Goal: Information Seeking & Learning: Check status

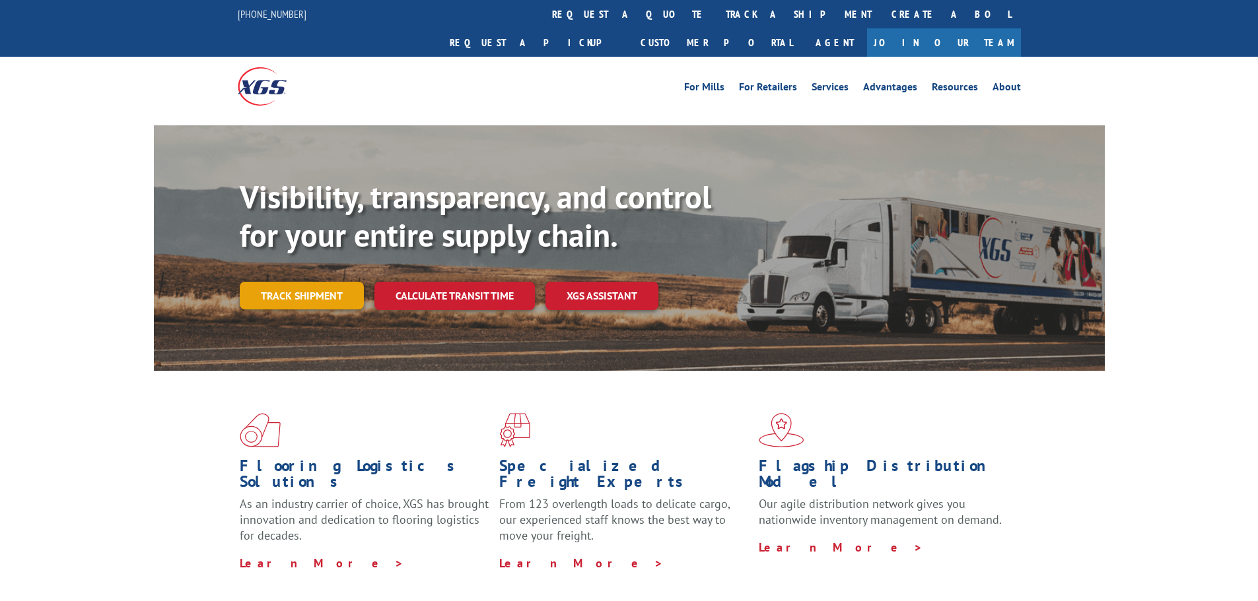
click at [285, 282] on link "Track shipment" at bounding box center [302, 296] width 124 height 28
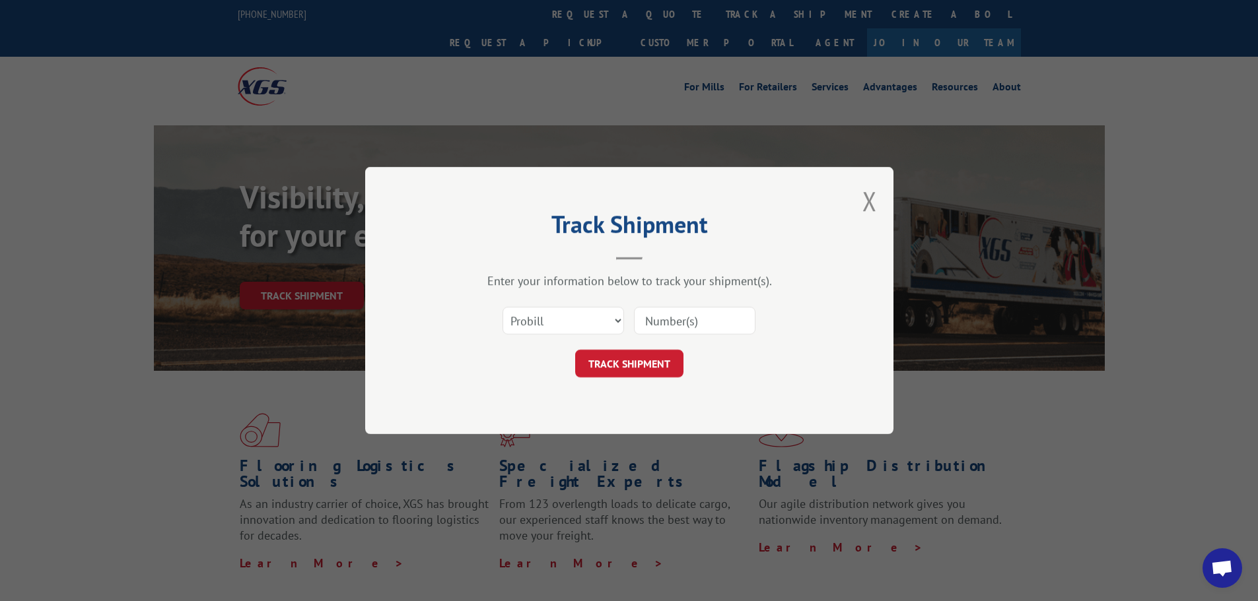
paste input "17589131"
type input "17589131"
click at [650, 349] on form "Select category... Probill BOL PO 17589131 TRACK SHIPMENT" at bounding box center [629, 338] width 396 height 79
click at [646, 373] on button "TRACK SHIPMENT" at bounding box center [629, 364] width 108 height 28
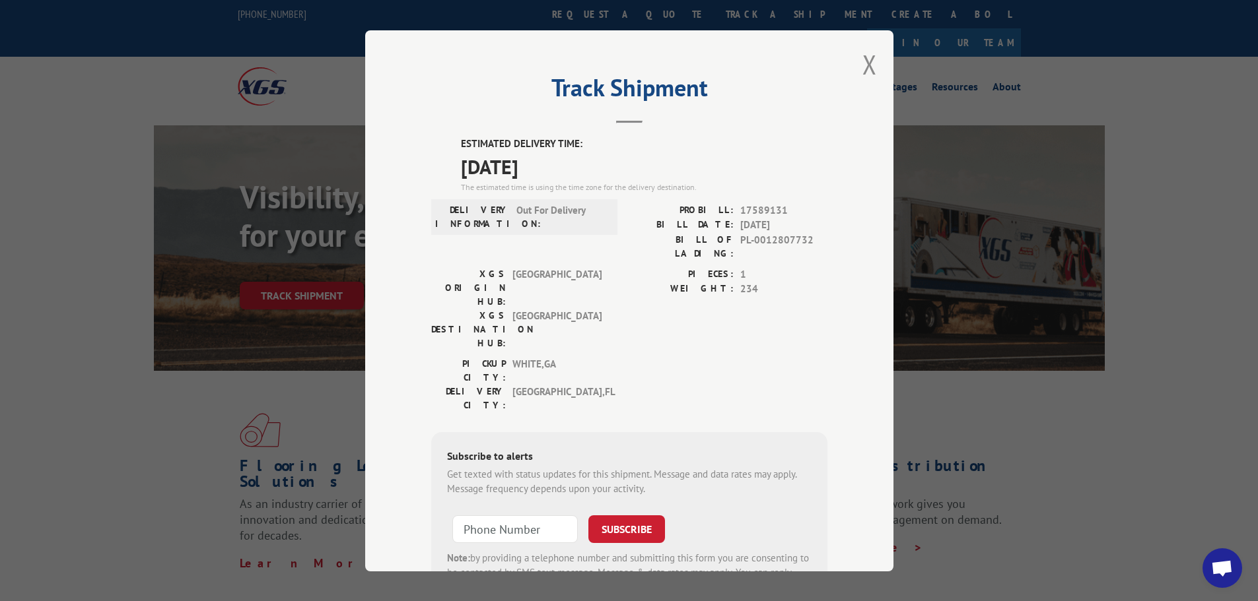
click at [853, 60] on div "Track Shipment ESTIMATED DELIVERY TIME: [DATE] The estimated time is using the …" at bounding box center [629, 300] width 528 height 541
click at [862, 65] on button "Close modal" at bounding box center [869, 64] width 15 height 35
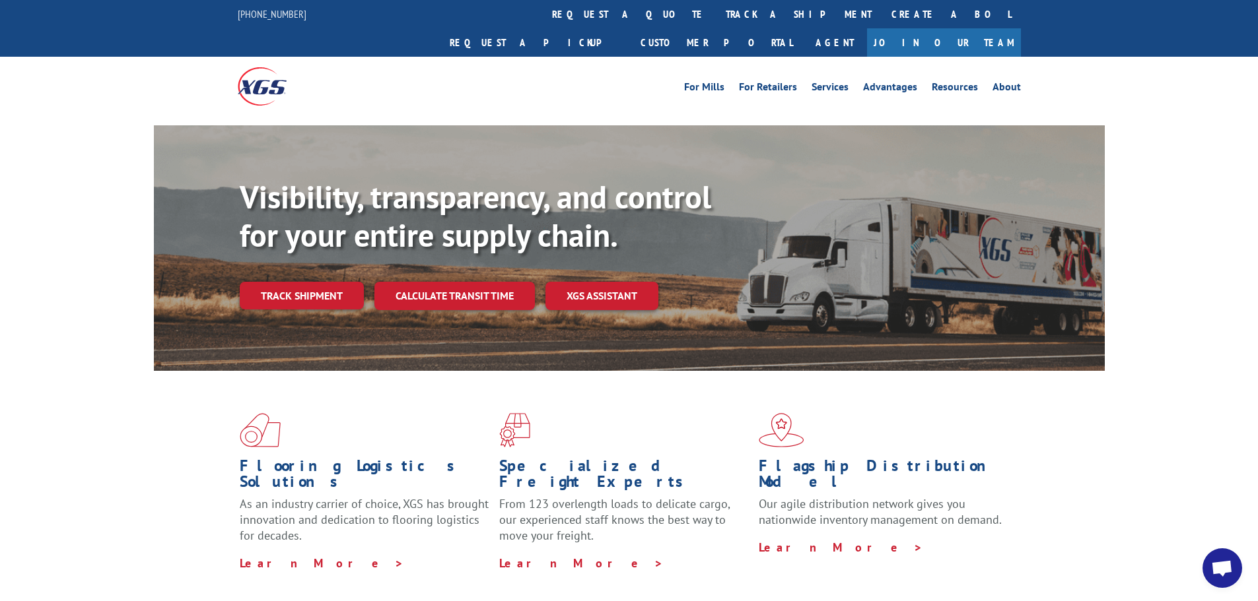
click at [271, 282] on link "Track shipment" at bounding box center [302, 296] width 124 height 28
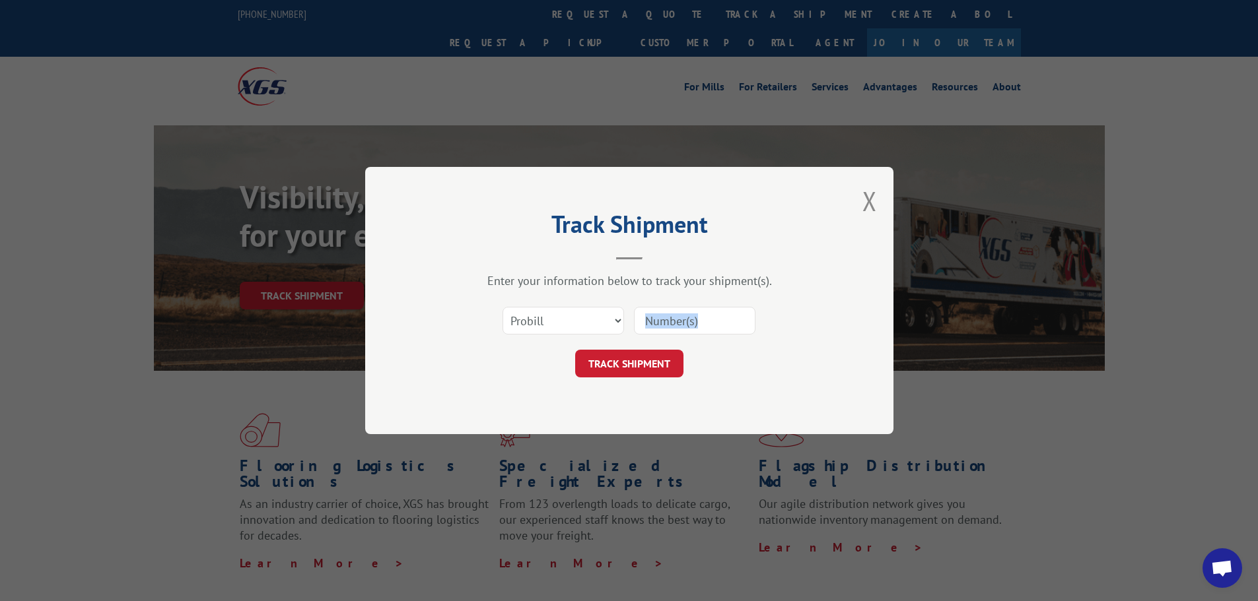
drag, startPoint x: 679, startPoint y: 323, endPoint x: 663, endPoint y: 343, distance: 25.9
click at [663, 343] on form "Select category... Probill BOL PO TRACK SHIPMENT" at bounding box center [629, 338] width 396 height 79
click at [704, 318] on input at bounding box center [694, 321] width 121 height 28
drag, startPoint x: 704, startPoint y: 318, endPoint x: 691, endPoint y: 319, distance: 13.9
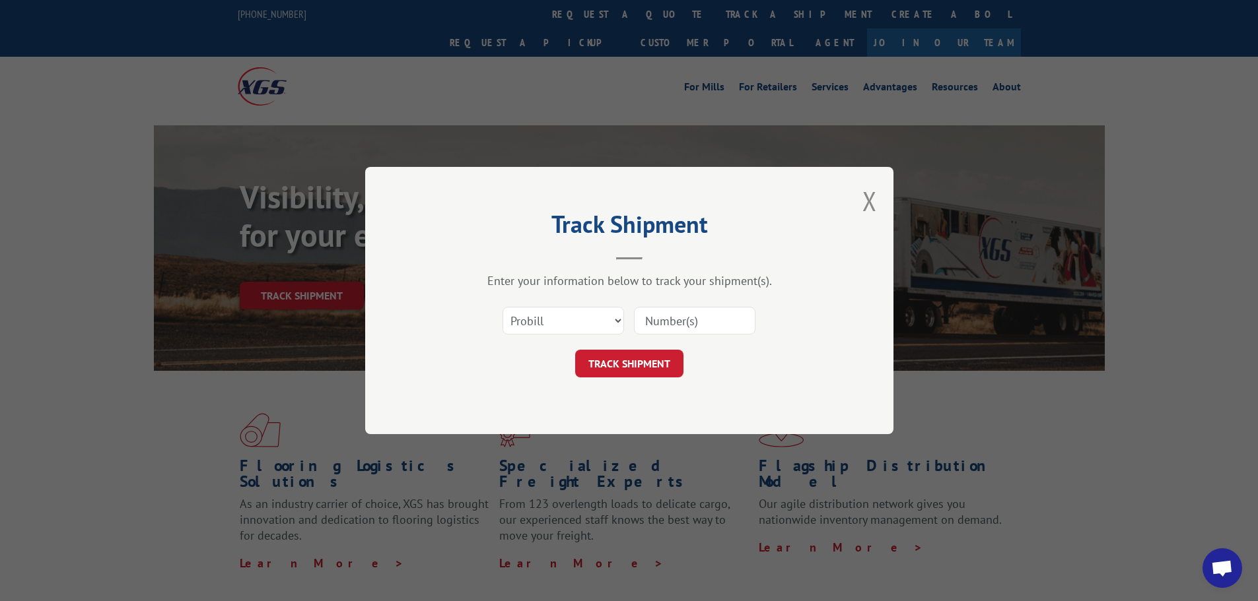
click at [704, 318] on input at bounding box center [694, 321] width 121 height 28
paste input "17535661"
type input "17535661"
click at [611, 372] on button "TRACK SHIPMENT" at bounding box center [629, 364] width 108 height 28
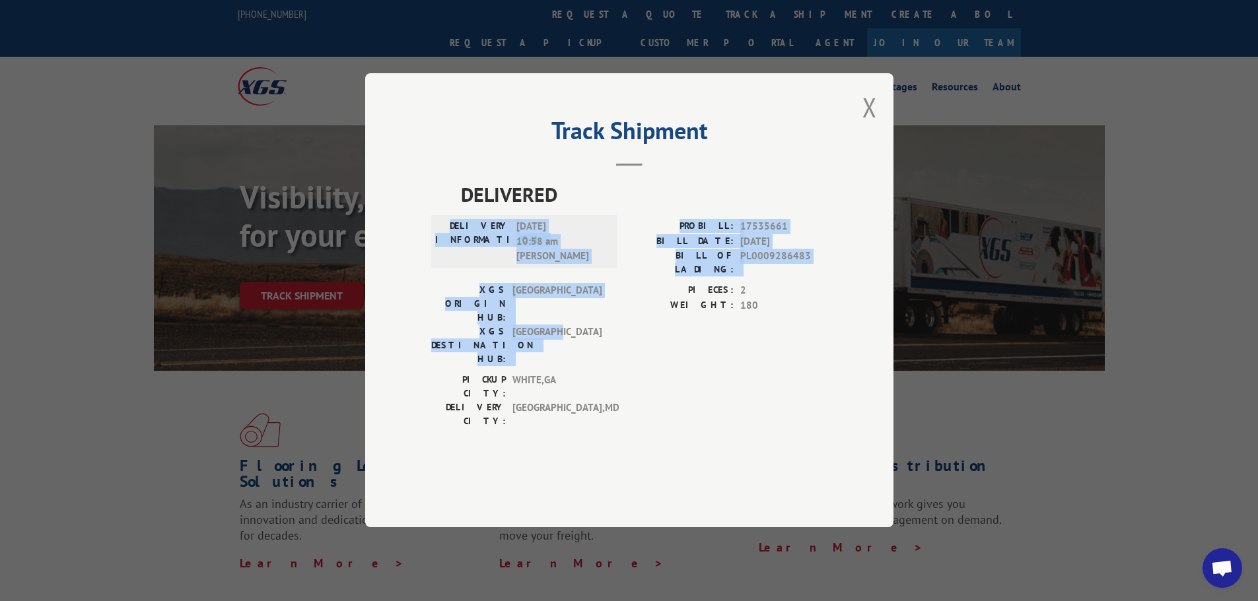
drag, startPoint x: 599, startPoint y: 355, endPoint x: 624, endPoint y: 347, distance: 25.7
click at [609, 355] on div "DELIVERED DELIVERY INFORMATION: 08/18/2025 10:58 am Dayon PROBILL: 17535661 BIL…" at bounding box center [629, 307] width 396 height 255
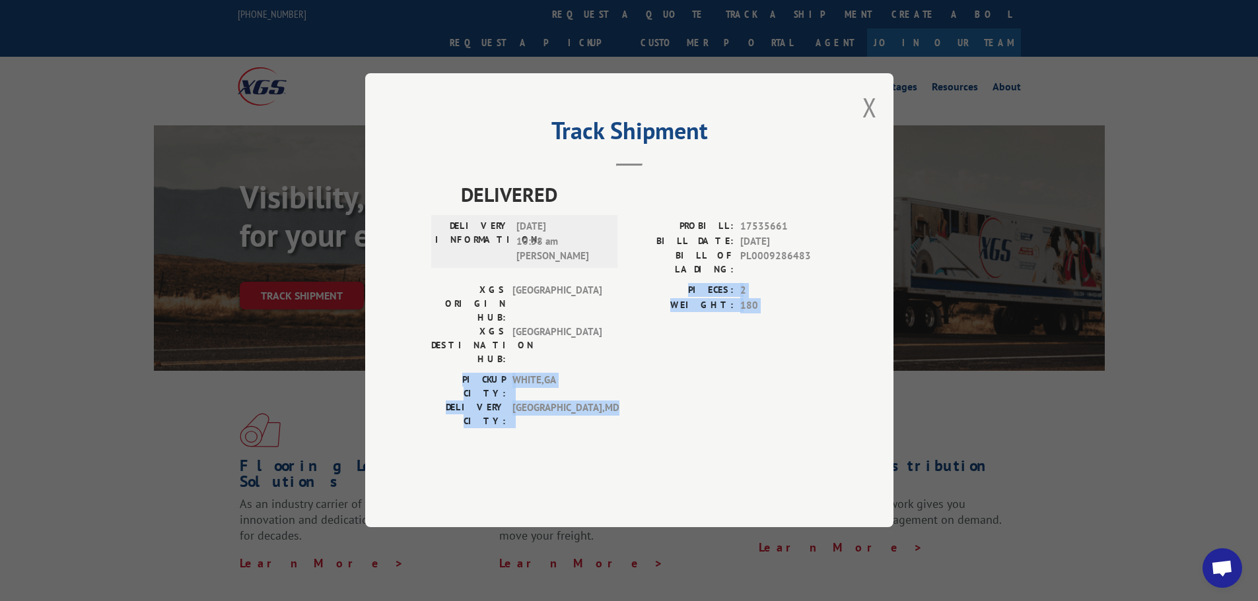
drag, startPoint x: 643, startPoint y: 357, endPoint x: 648, endPoint y: 413, distance: 55.6
click at [648, 413] on div "DELIVERED DELIVERY INFORMATION: 08/18/2025 10:58 am Dayon PROBILL: 17535661 BIL…" at bounding box center [629, 325] width 396 height 291
click at [646, 402] on div "DELIVERED DELIVERY INFORMATION: 08/18/2025 10:58 am Dayon PROBILL: 17535661 BIL…" at bounding box center [629, 325] width 396 height 291
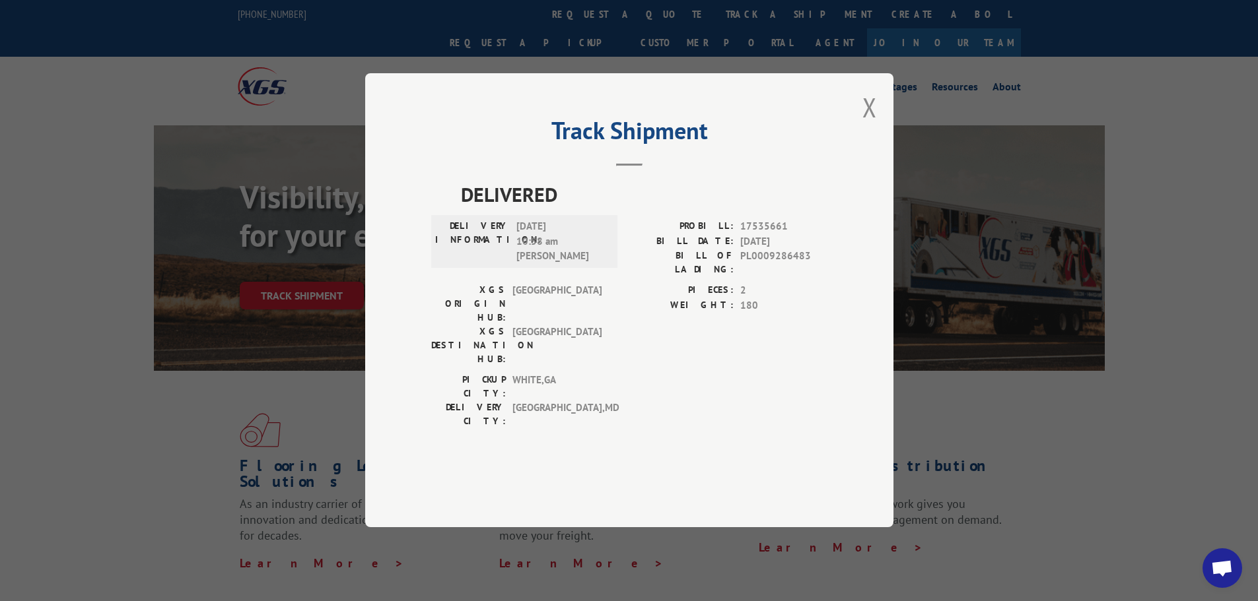
click at [640, 347] on div "PIECES: 2 WEIGHT: 180" at bounding box center [728, 329] width 198 height 90
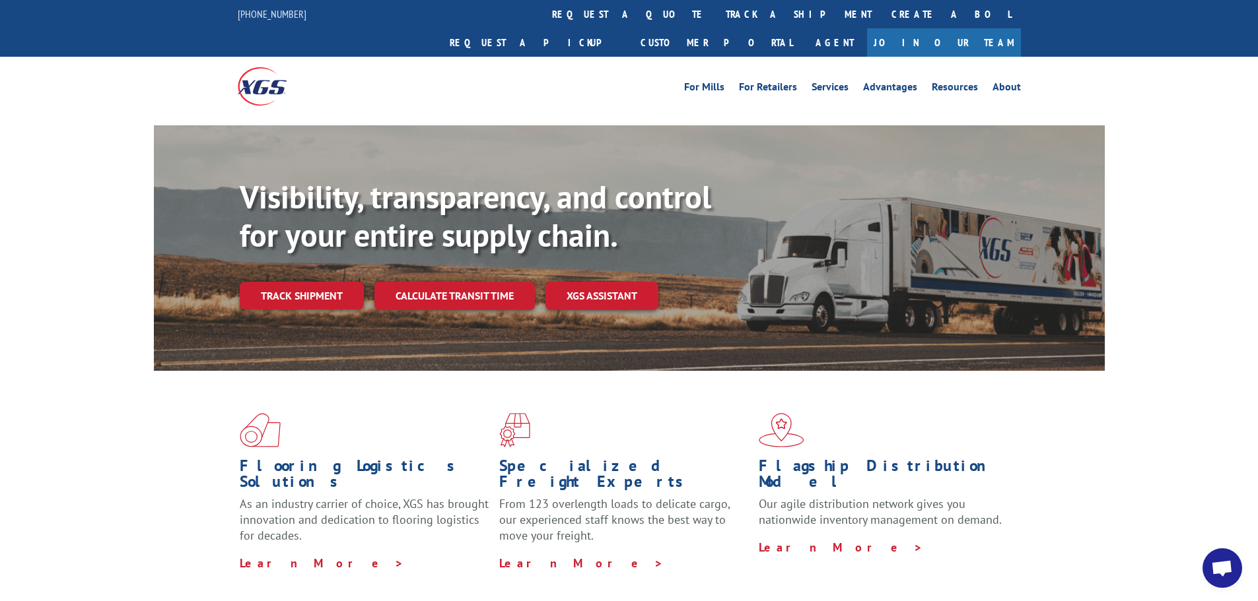
click at [257, 282] on link "Track shipment" at bounding box center [302, 296] width 124 height 28
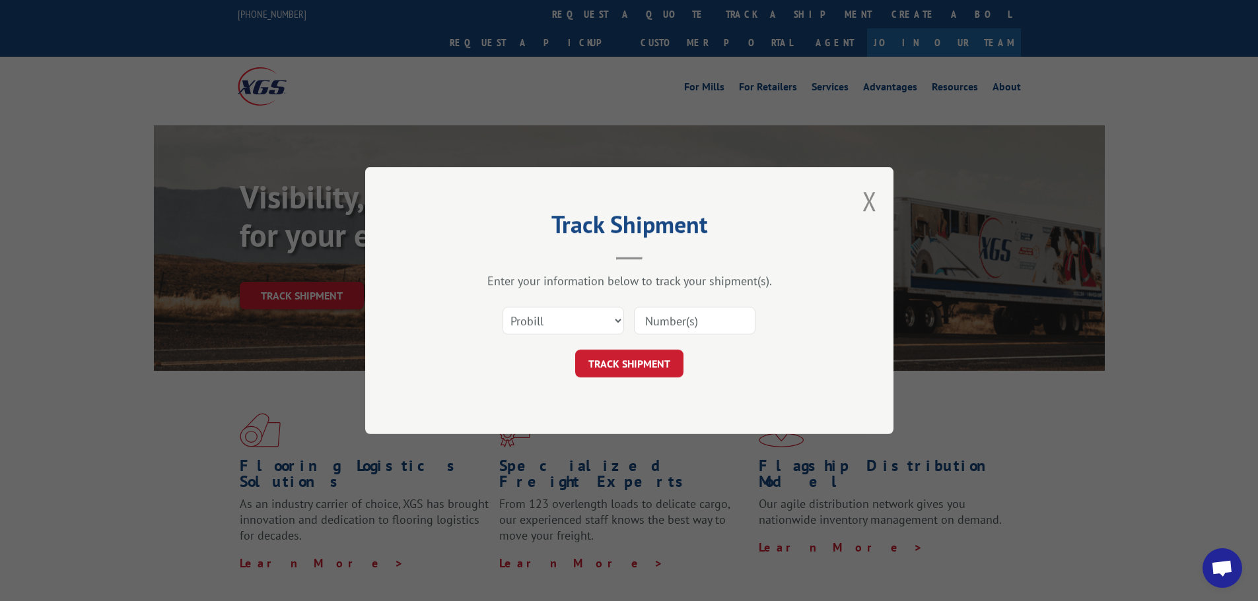
paste input "17592040"
type input "17592040"
click at [652, 365] on button "TRACK SHIPMENT" at bounding box center [629, 364] width 108 height 28
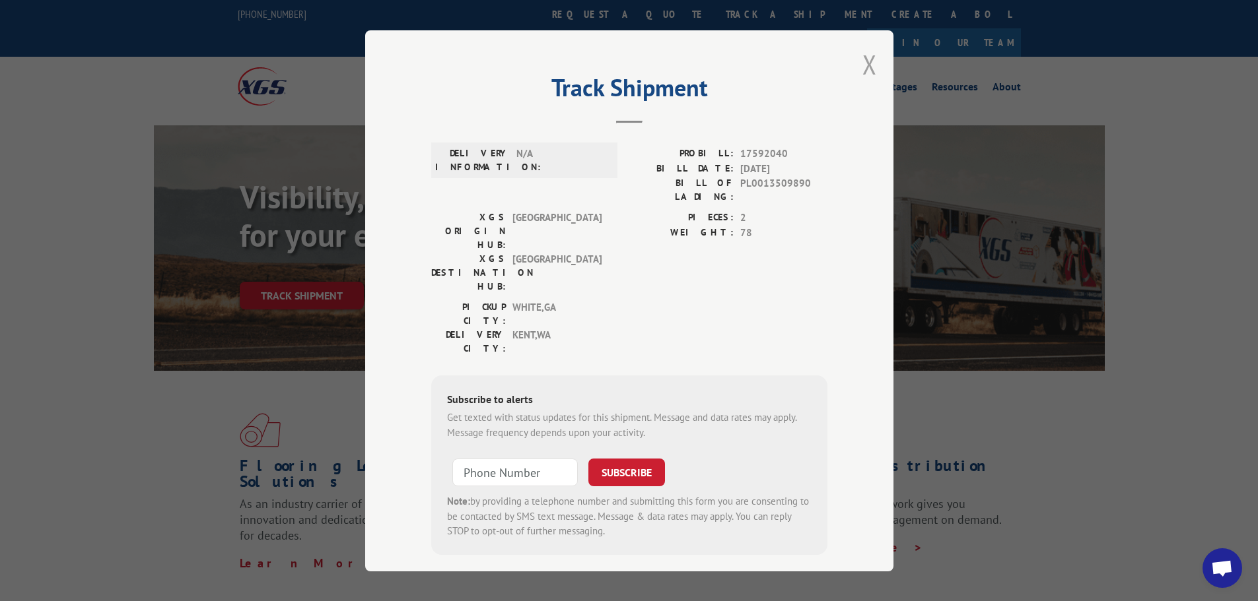
click at [872, 65] on button "Close modal" at bounding box center [869, 64] width 15 height 35
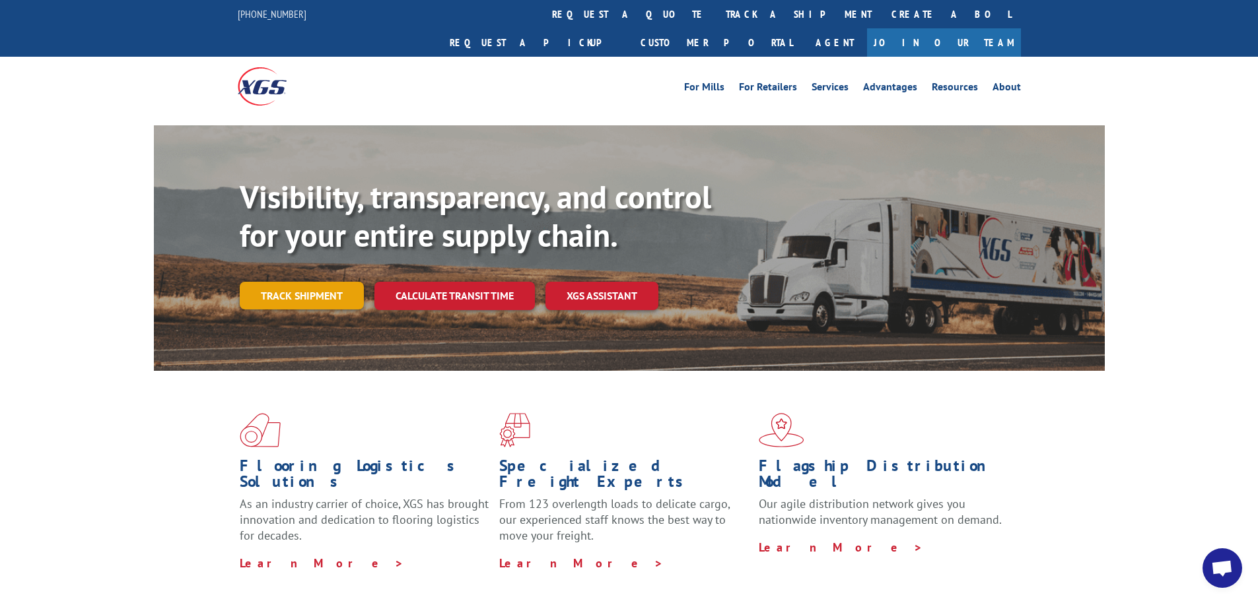
drag, startPoint x: 239, startPoint y: 261, endPoint x: 248, endPoint y: 256, distance: 10.3
click at [244, 258] on div "Visibility, transparency, and control for your entire supply chain. Track shipm…" at bounding box center [629, 260] width 951 height 271
click at [348, 282] on link "Track shipment" at bounding box center [302, 296] width 124 height 28
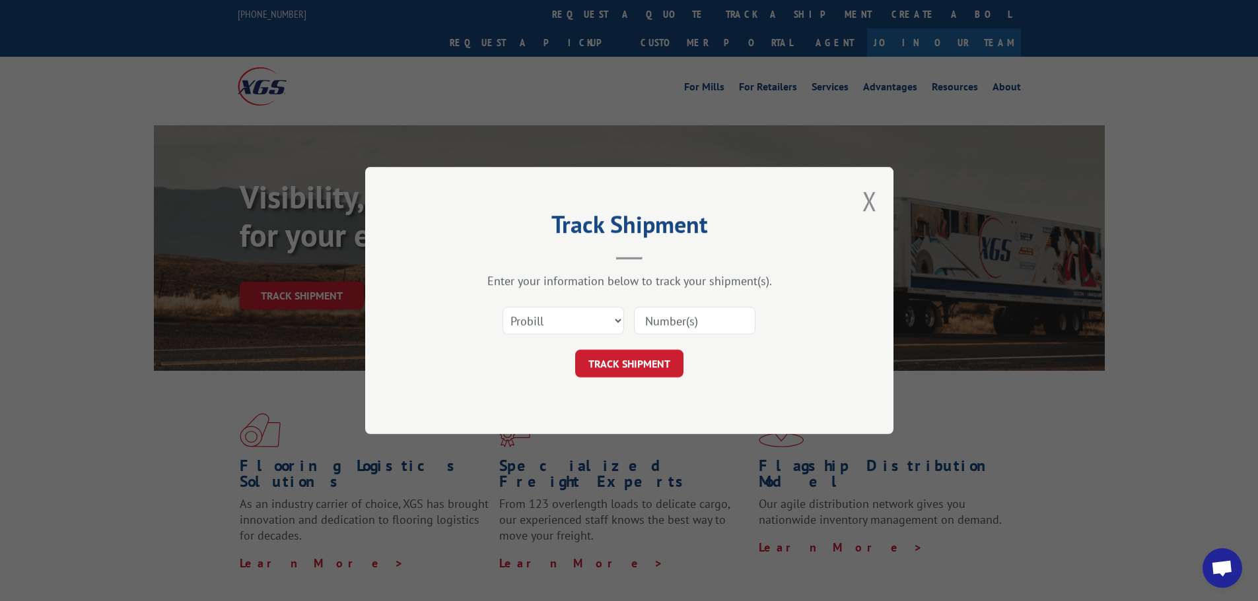
paste input "17589131"
type input "17589131"
click at [636, 358] on button "TRACK SHIPMENT" at bounding box center [629, 364] width 108 height 28
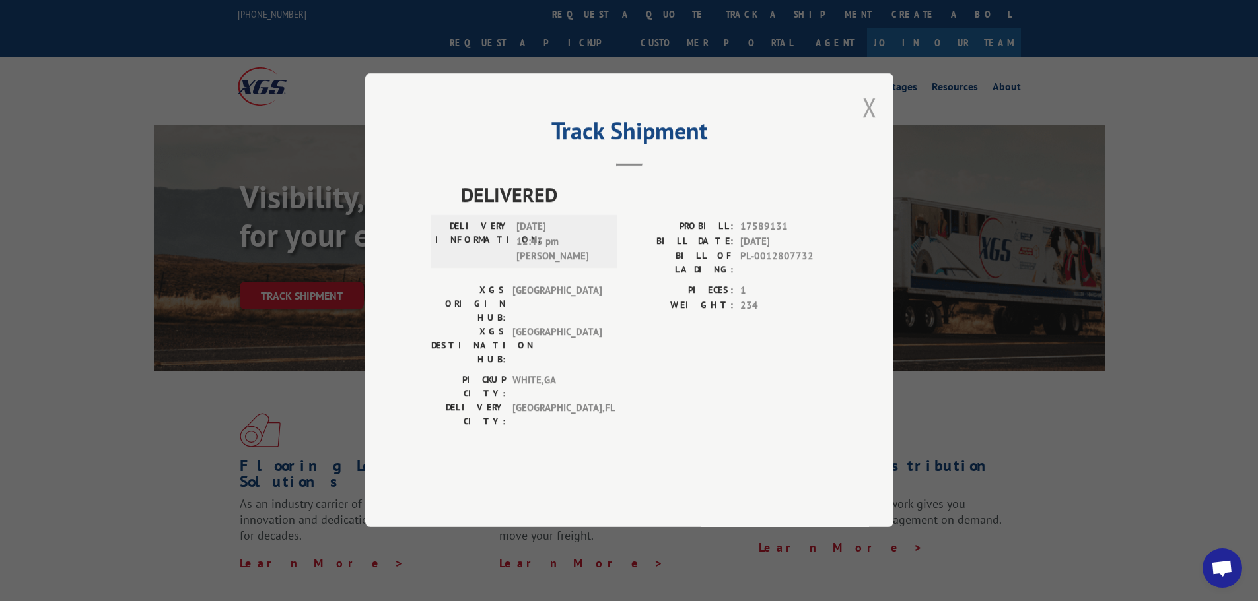
click at [873, 125] on button "Close modal" at bounding box center [869, 107] width 15 height 35
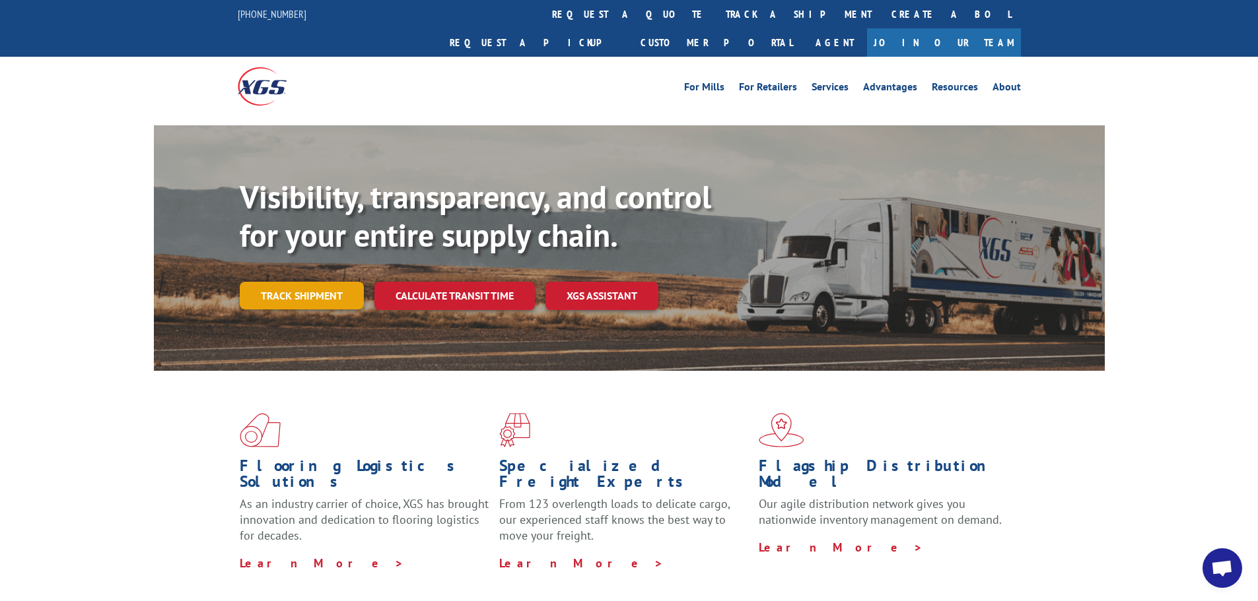
click at [315, 282] on link "Track shipment" at bounding box center [302, 296] width 124 height 28
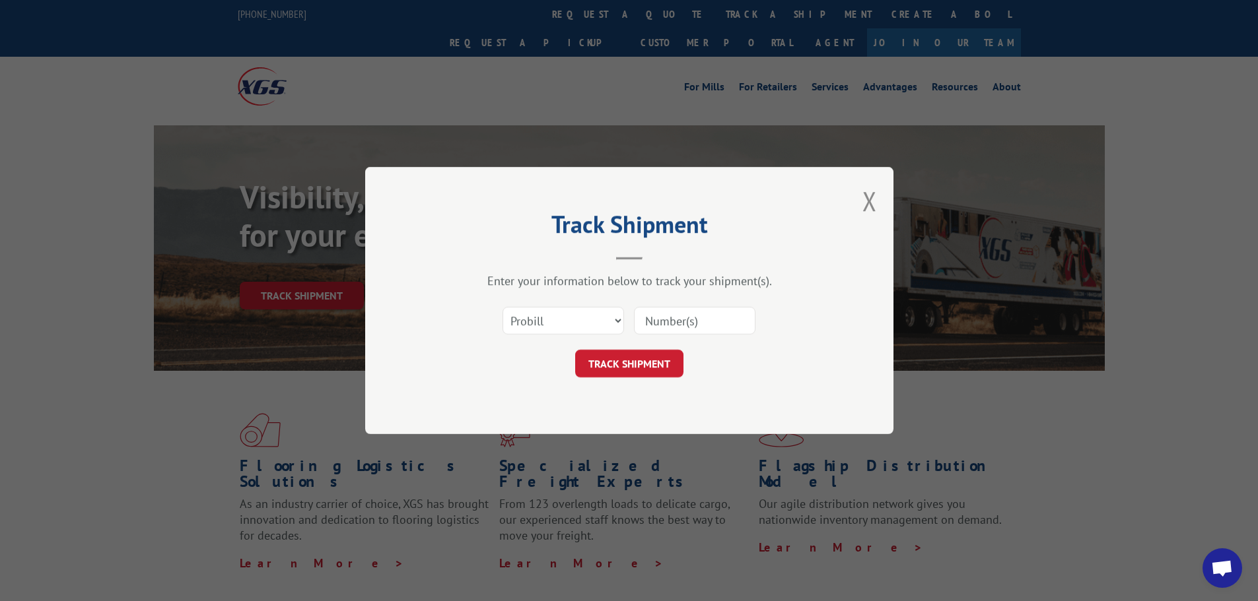
click at [729, 317] on input at bounding box center [694, 321] width 121 height 28
paste input "17589131"
type input "17589131"
click at [648, 366] on button "TRACK SHIPMENT" at bounding box center [629, 364] width 108 height 28
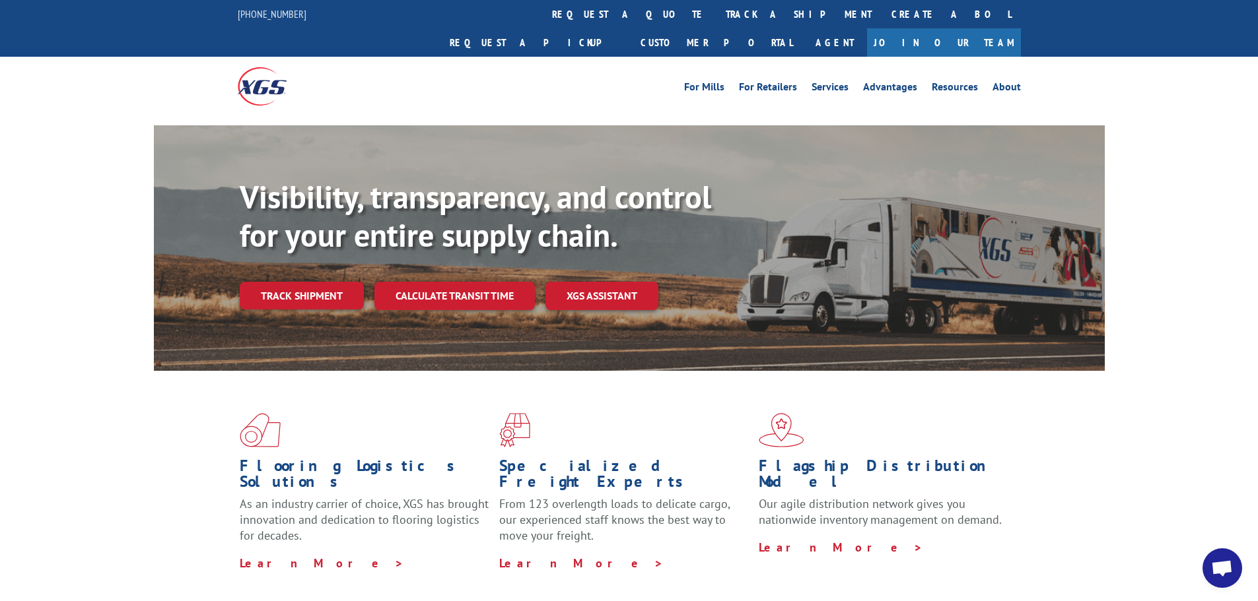
click at [299, 282] on link "Track shipment" at bounding box center [302, 296] width 124 height 28
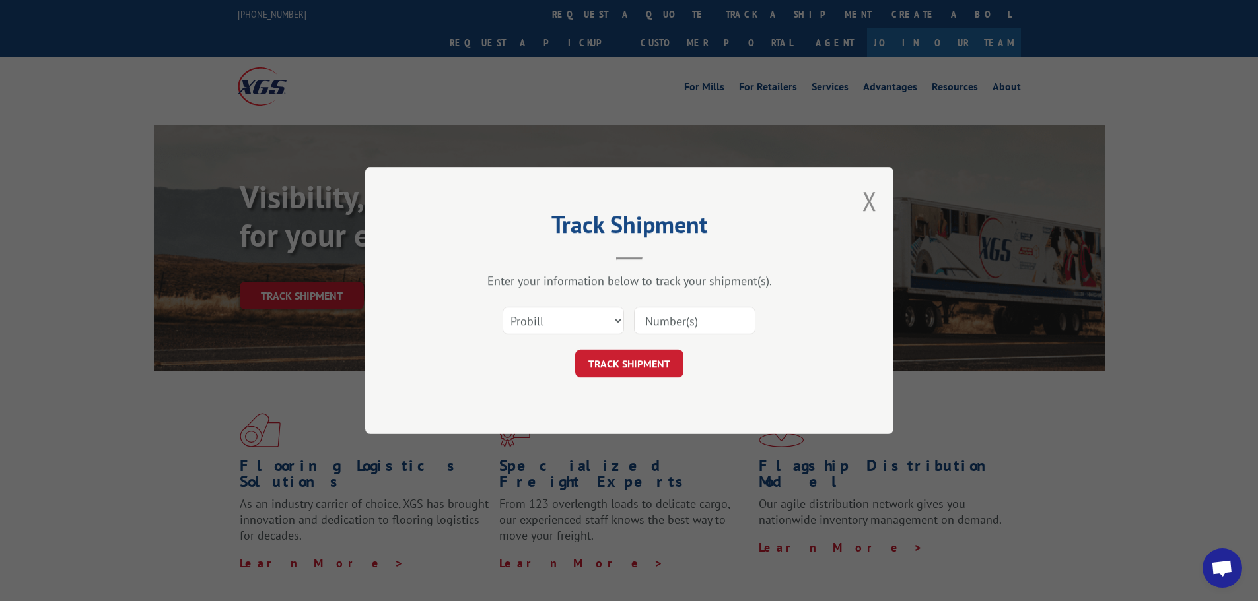
paste input "17589131"
type input "17589131"
drag, startPoint x: 650, startPoint y: 365, endPoint x: 648, endPoint y: 351, distance: 14.1
click at [650, 365] on button "TRACK SHIPMENT" at bounding box center [629, 364] width 108 height 28
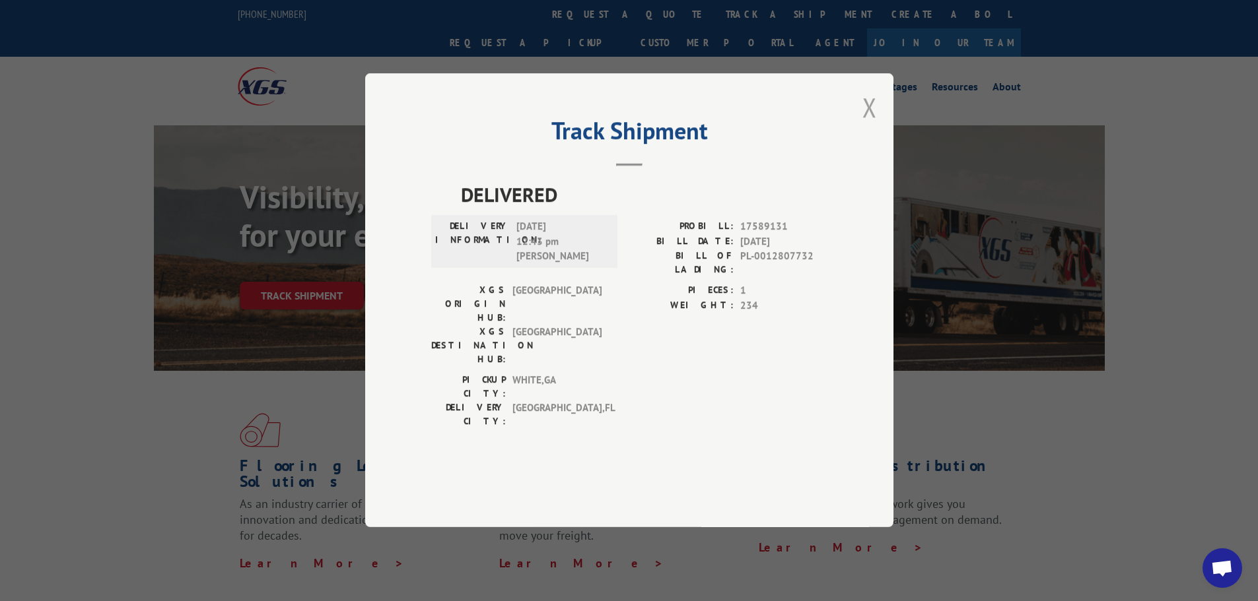
click at [868, 125] on button "Close modal" at bounding box center [869, 107] width 15 height 35
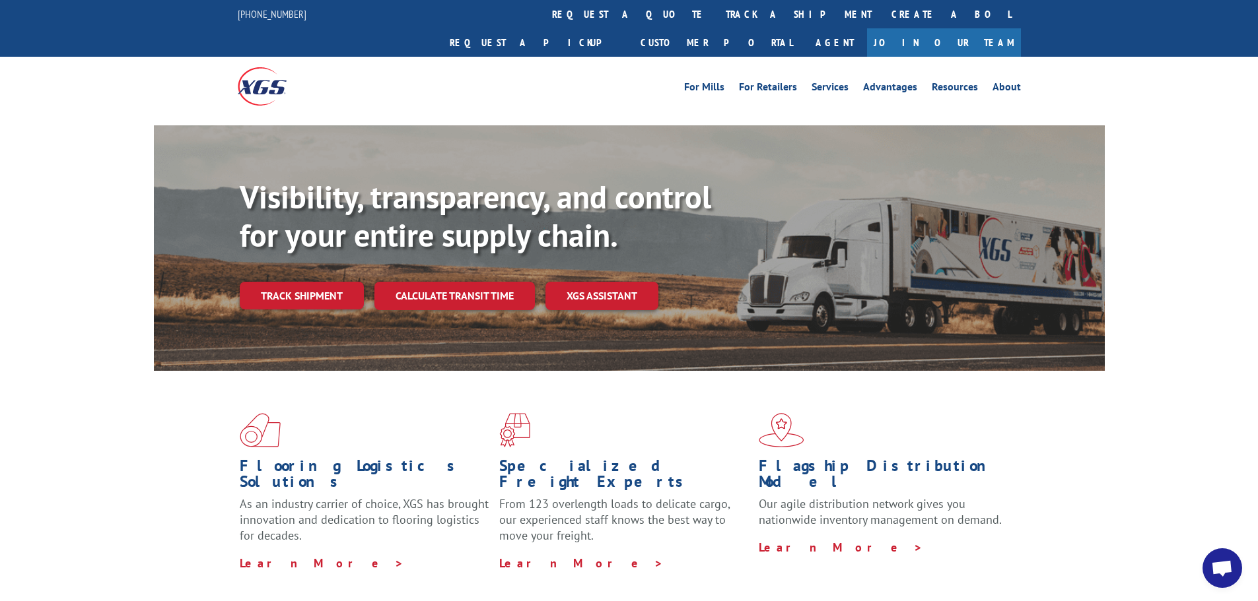
click at [302, 251] on div "Visibility, transparency, and control for your entire supply chain. Track shipm…" at bounding box center [672, 270] width 865 height 184
click at [300, 282] on link "Track shipment" at bounding box center [302, 296] width 124 height 28
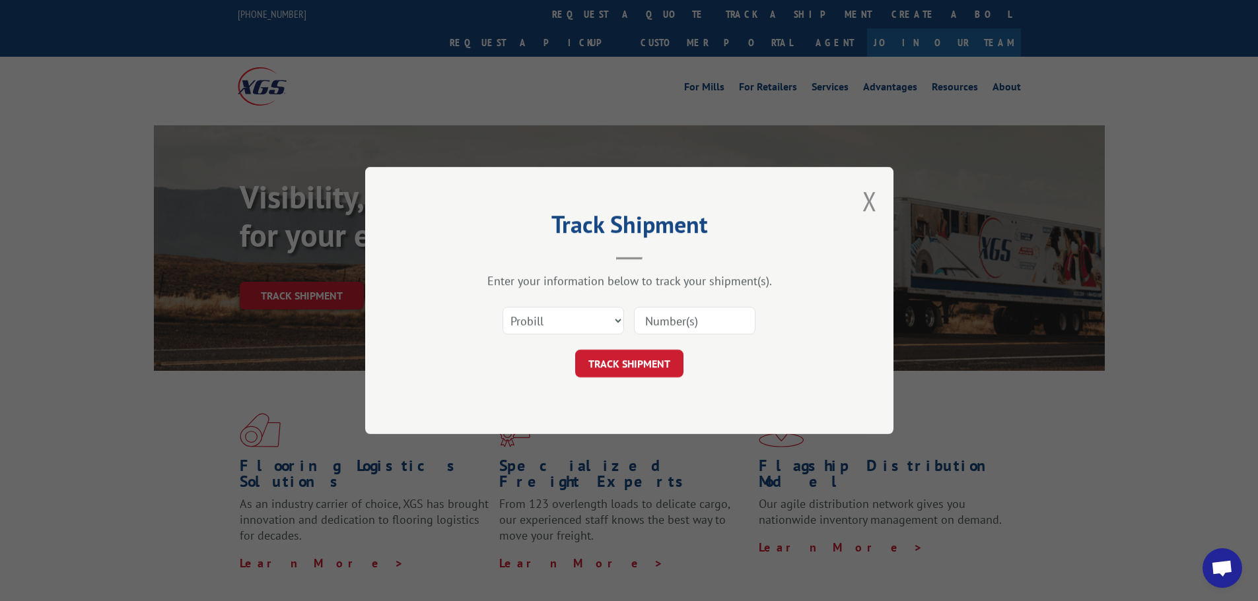
drag, startPoint x: 658, startPoint y: 314, endPoint x: 634, endPoint y: 334, distance: 30.9
click at [658, 314] on input at bounding box center [694, 321] width 121 height 28
paste input "17589131"
type input "17589131"
click at [621, 378] on div "Track Shipment Enter your information below to track your shipment(s). Select c…" at bounding box center [629, 300] width 528 height 267
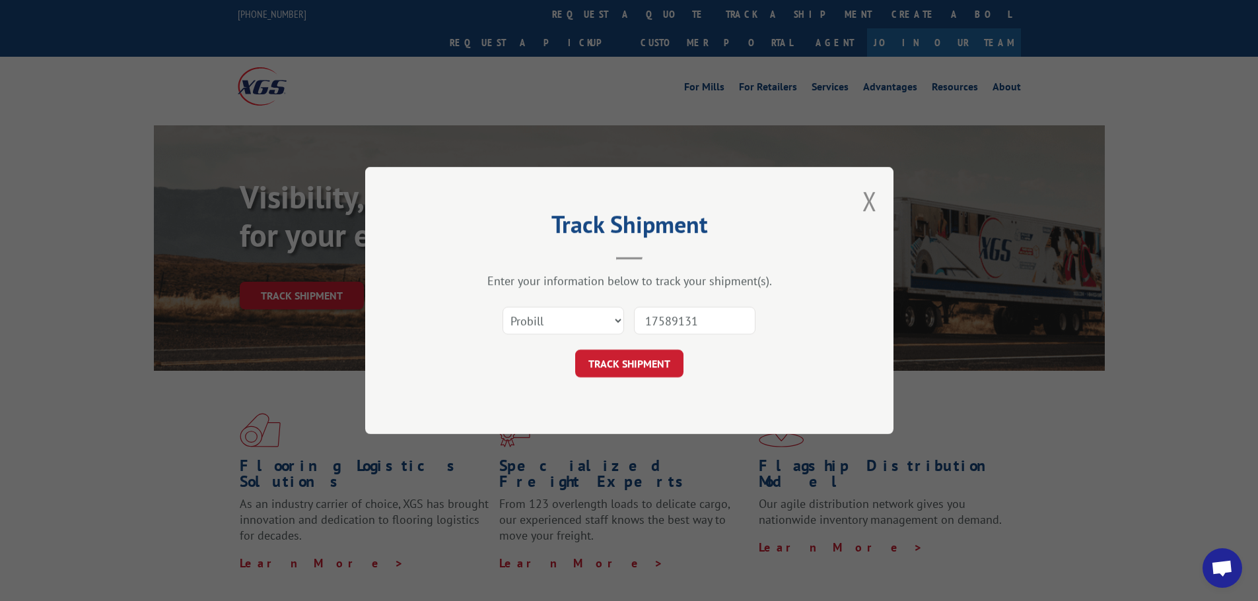
click at [619, 365] on button "TRACK SHIPMENT" at bounding box center [629, 364] width 108 height 28
